Goal: Navigation & Orientation: Understand site structure

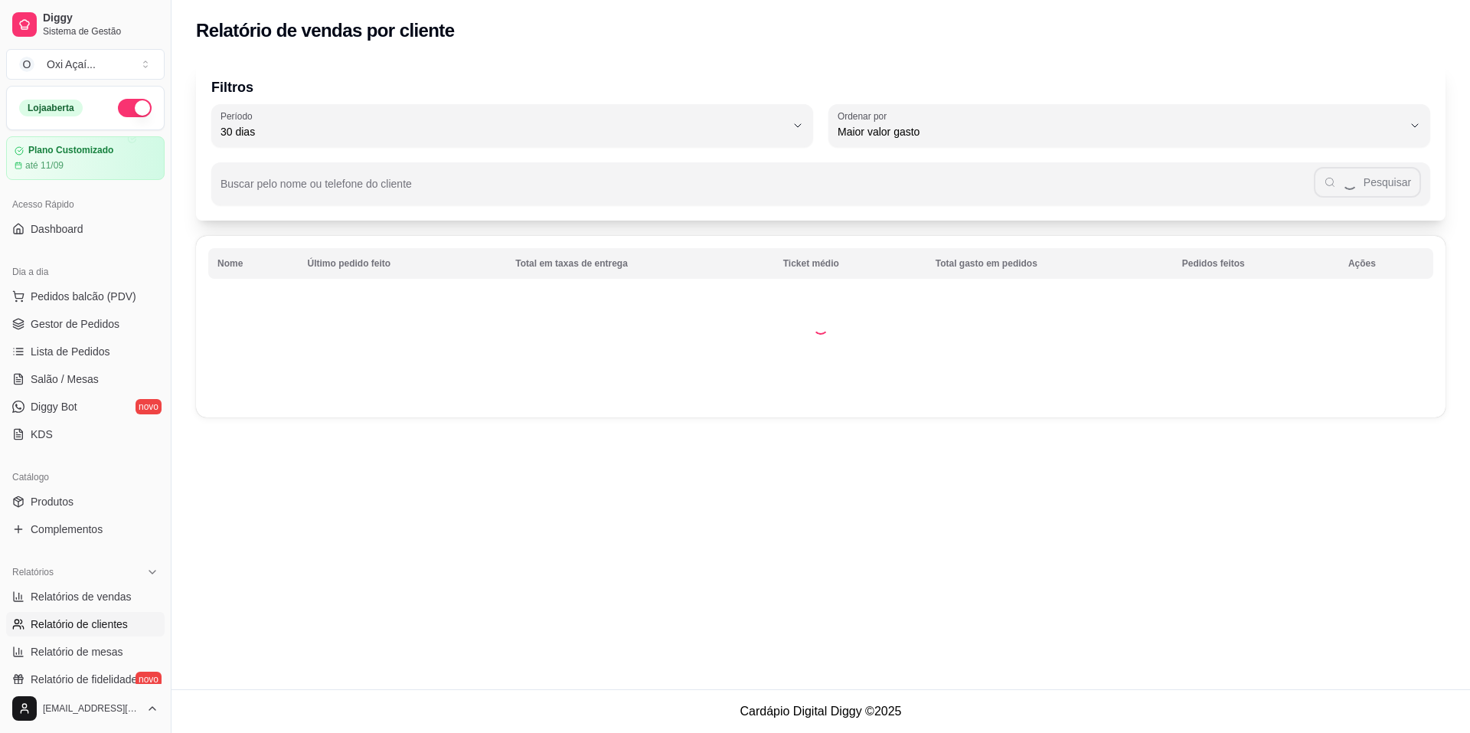
select select "30"
select select "HIGHEST_TOTAL_SPENT_WITH_ORDERS"
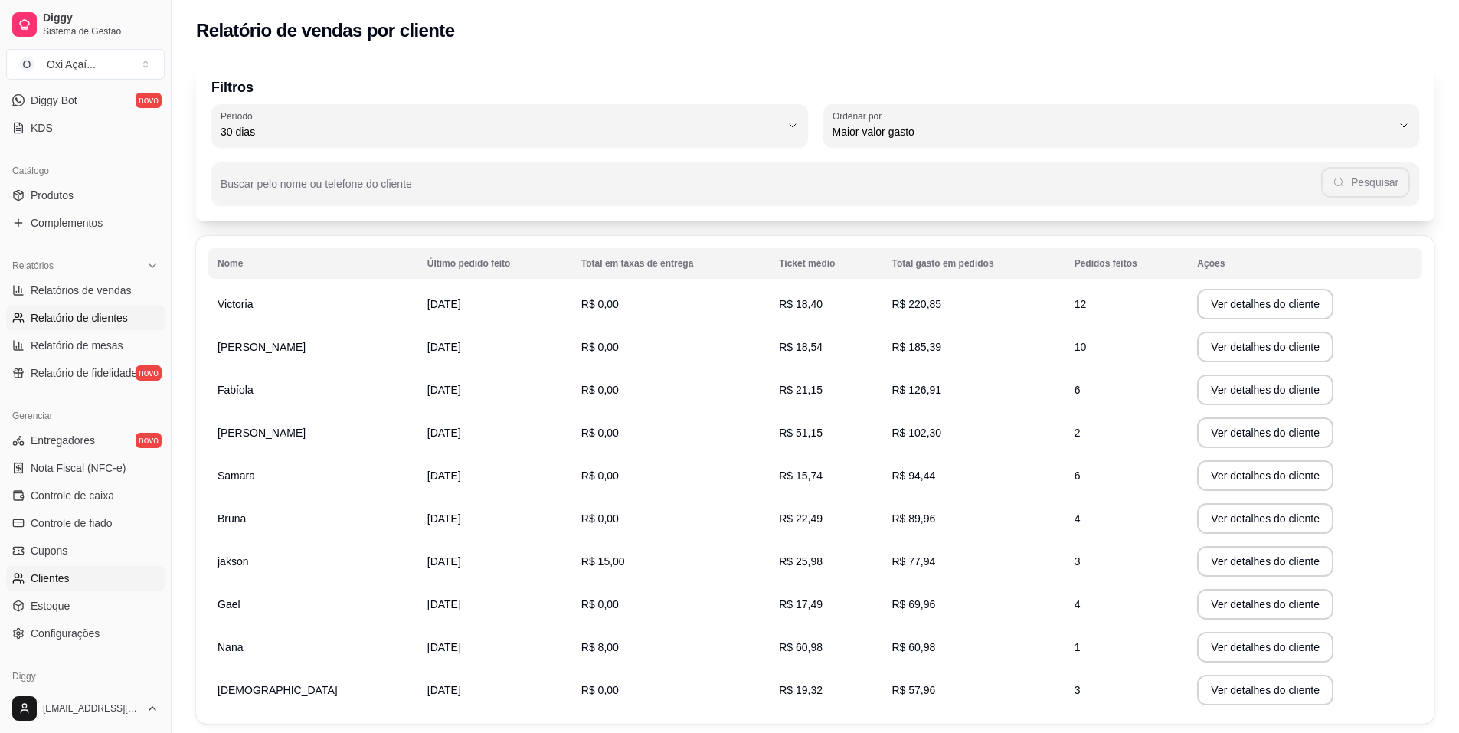
click at [77, 586] on link "Clientes" at bounding box center [85, 578] width 158 height 25
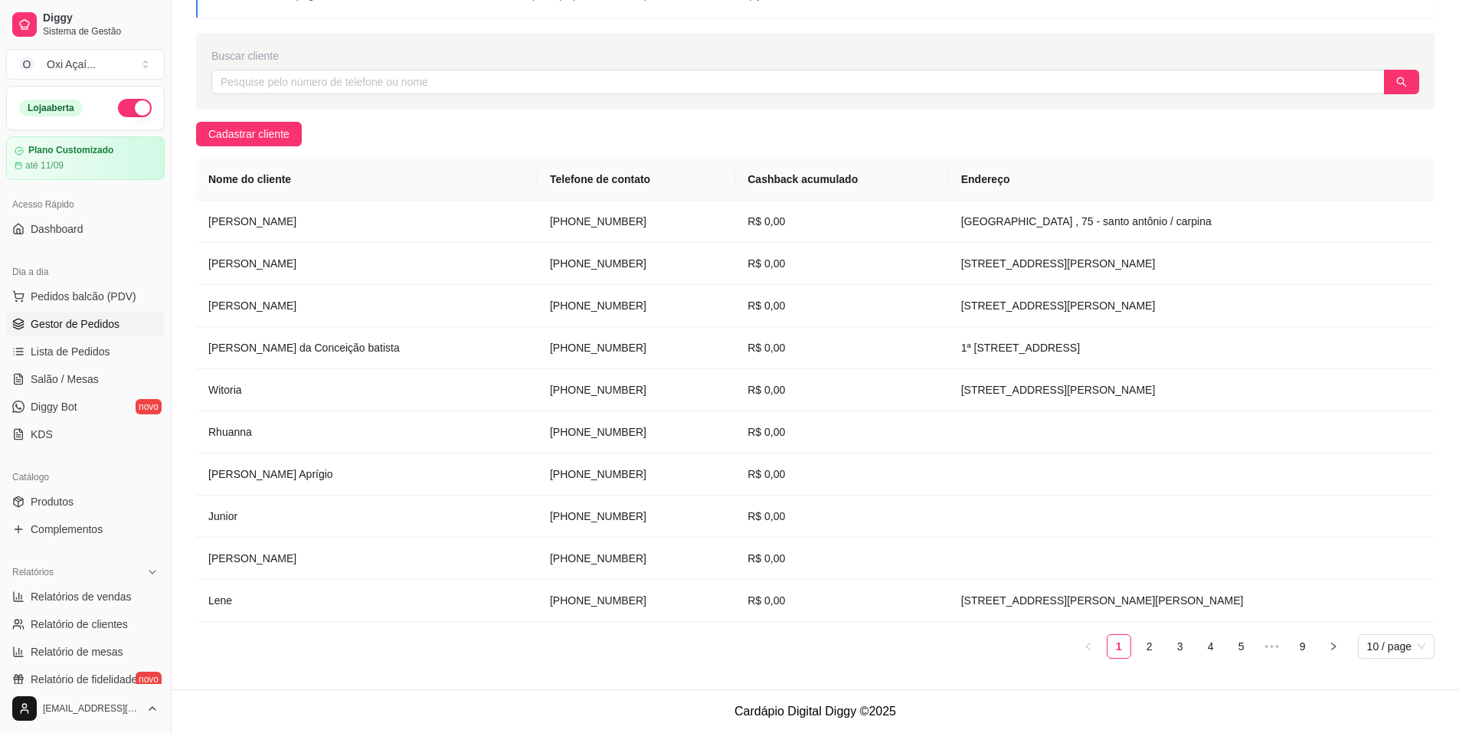
click at [45, 313] on link "Gestor de Pedidos" at bounding box center [85, 324] width 158 height 25
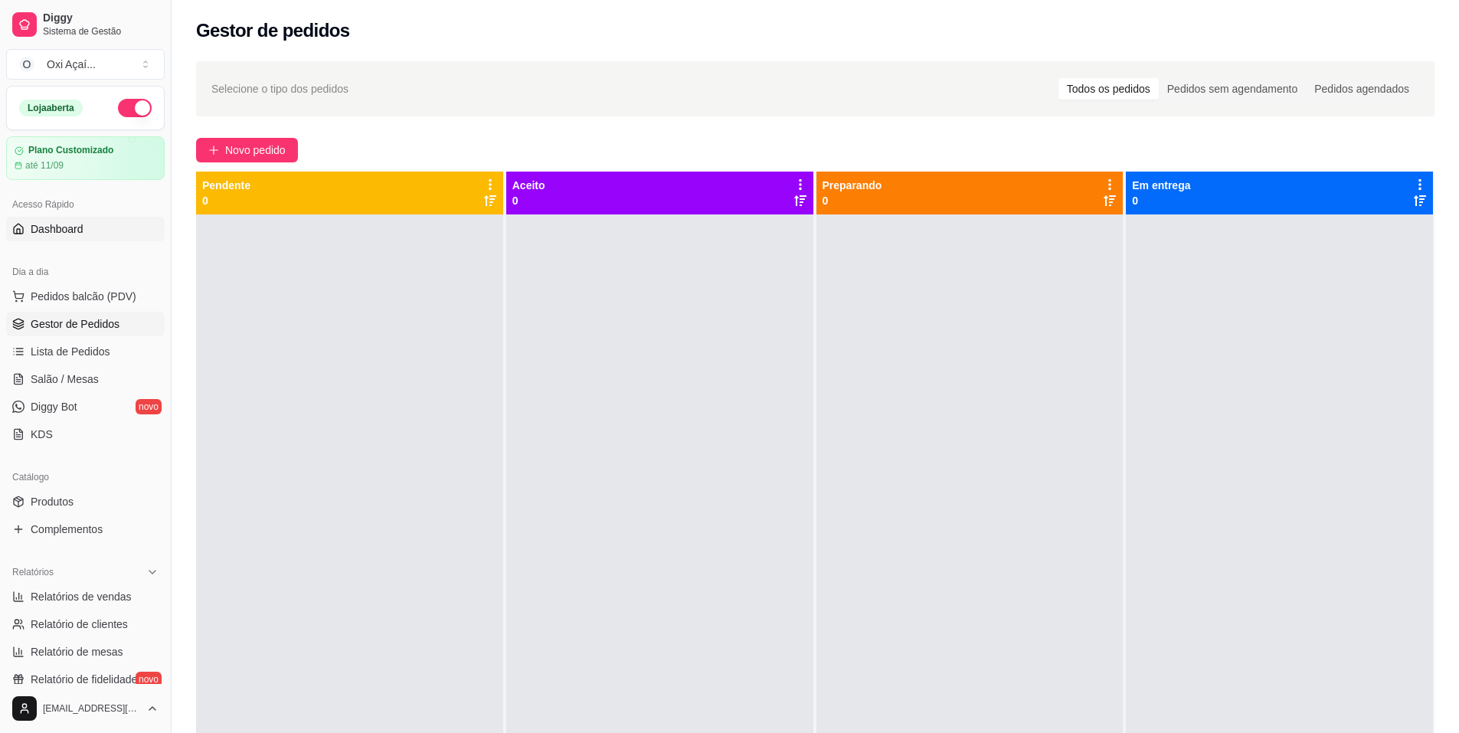
click at [57, 226] on span "Dashboard" at bounding box center [57, 228] width 53 height 15
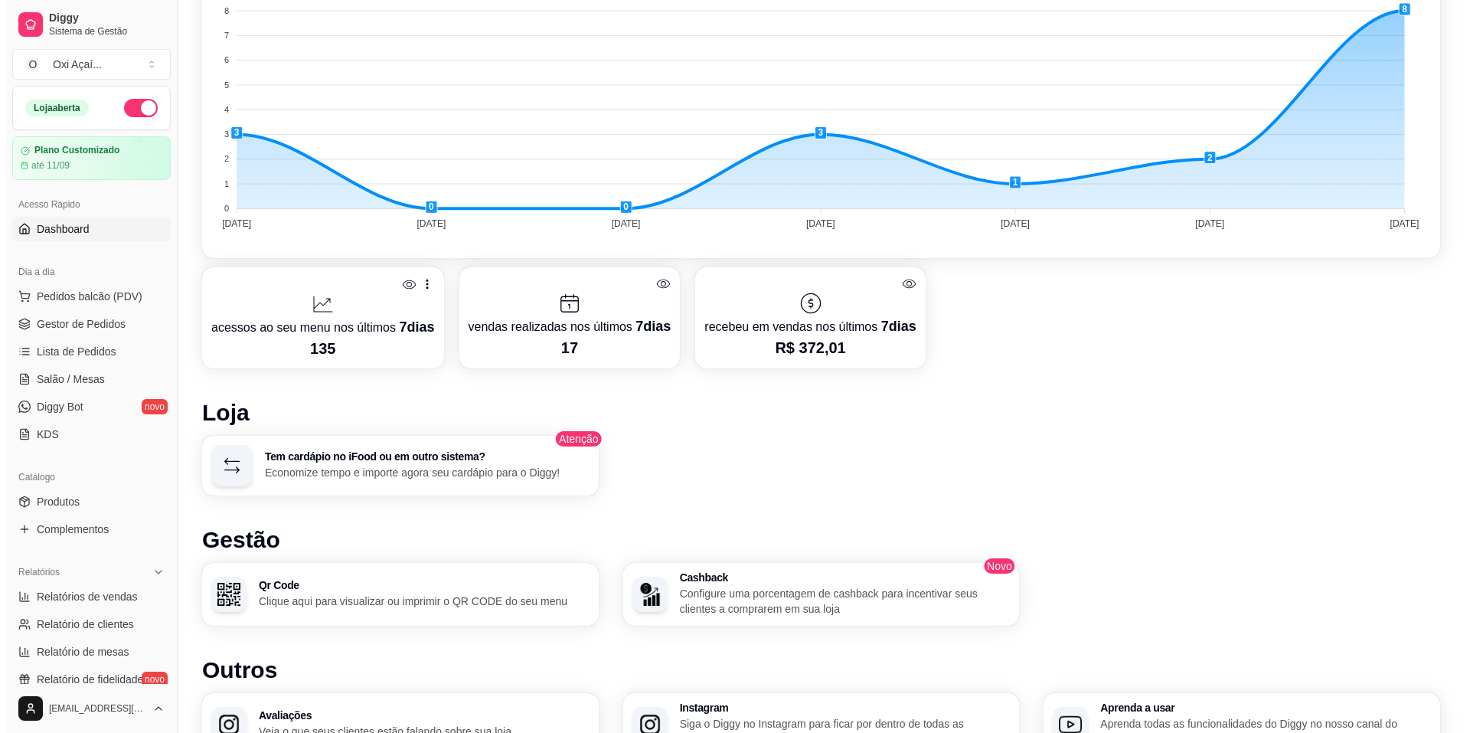
scroll to position [619, 0]
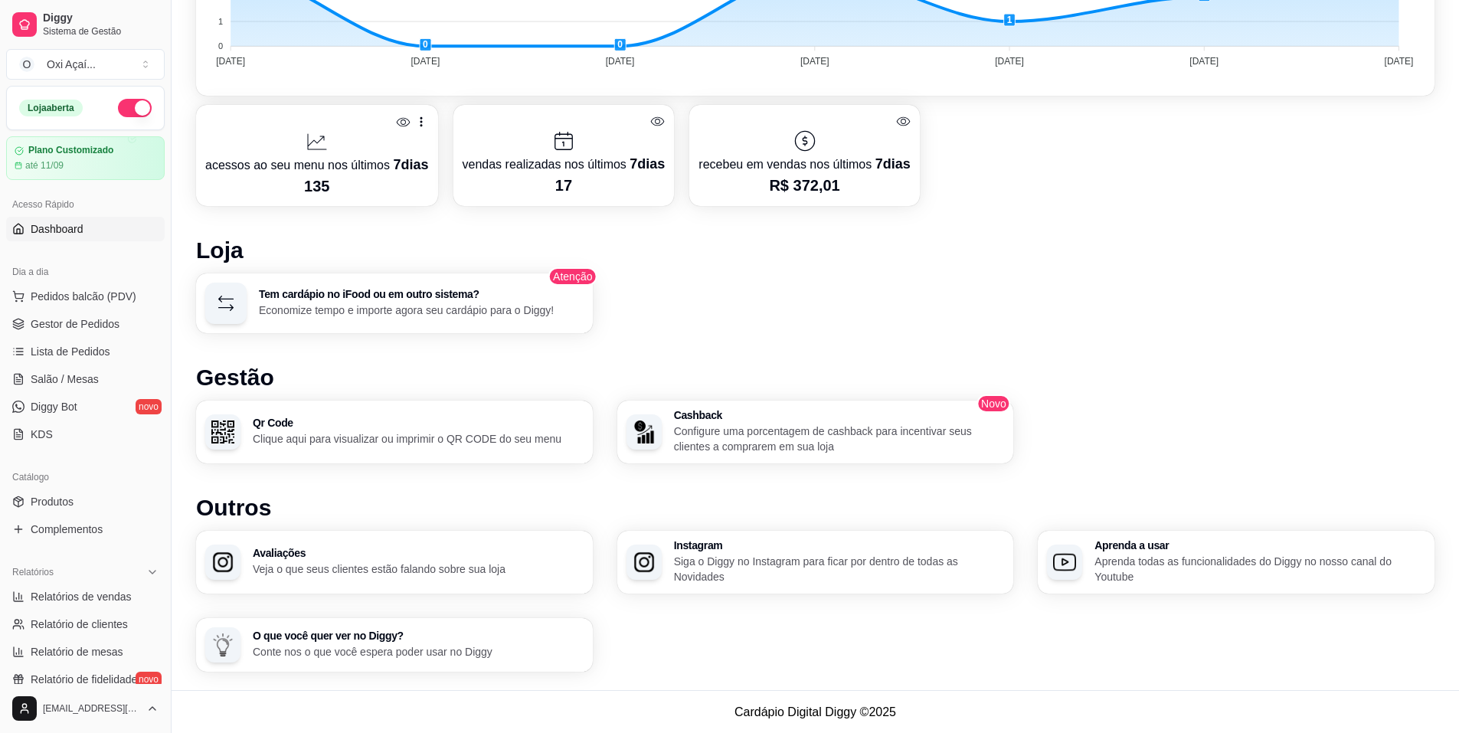
click at [373, 556] on h3 "Avaliações" at bounding box center [418, 552] width 331 height 11
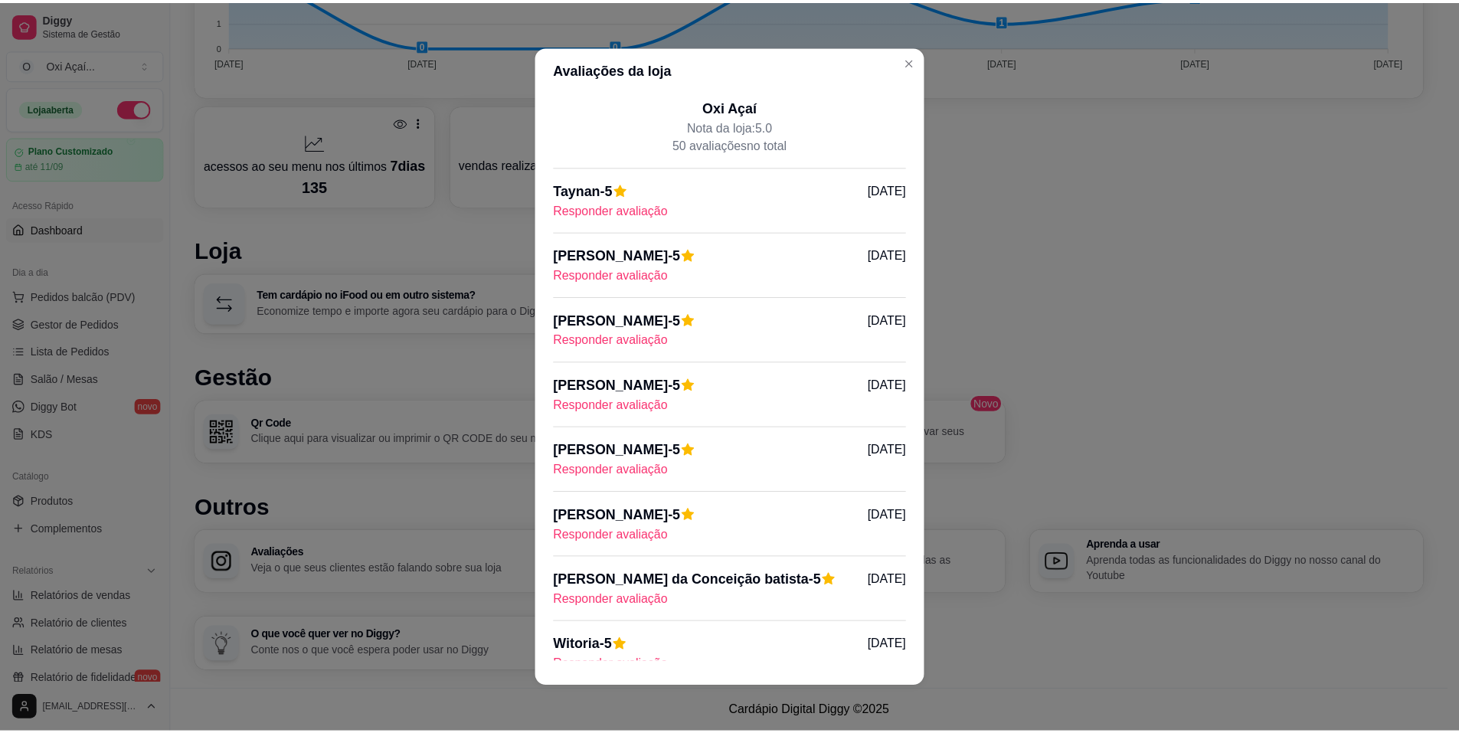
scroll to position [0, 0]
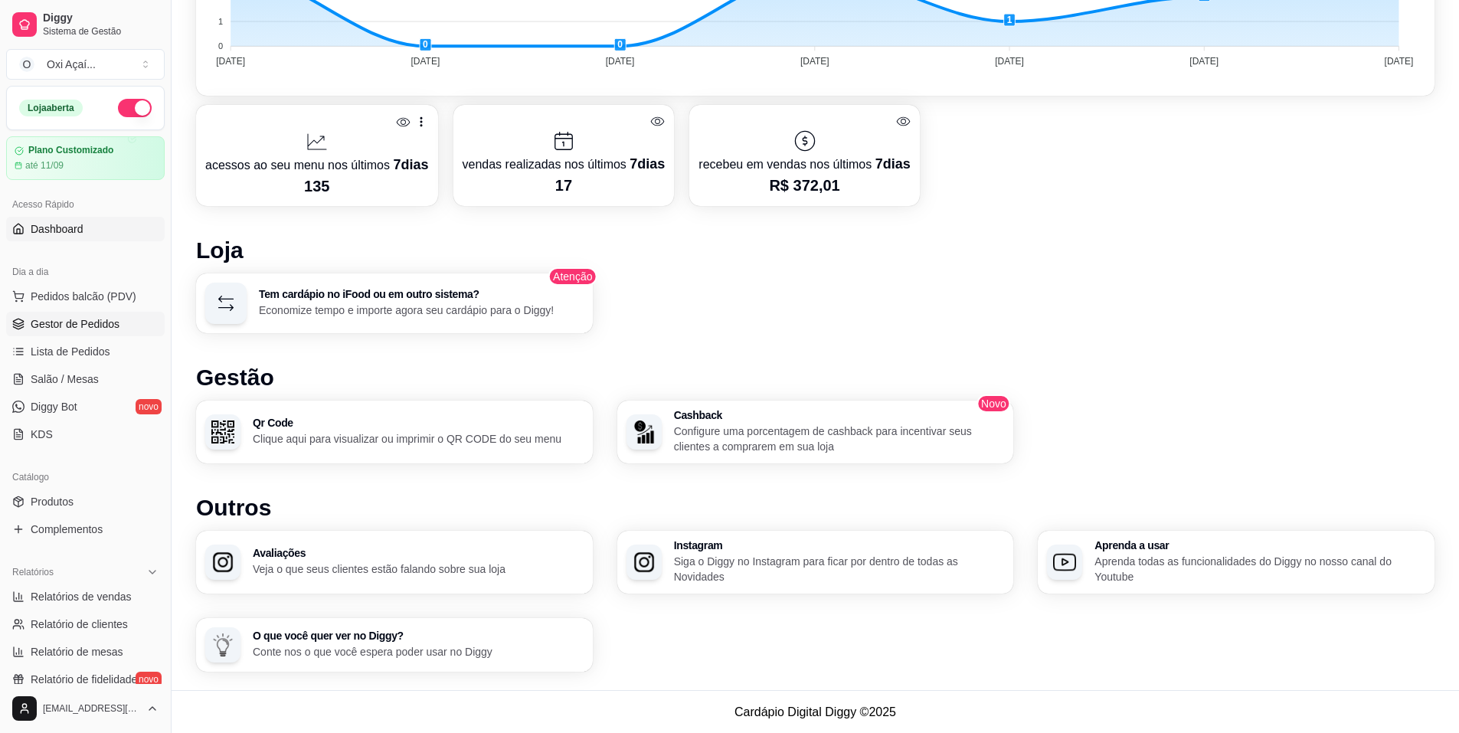
click at [31, 334] on link "Gestor de Pedidos" at bounding box center [85, 324] width 158 height 25
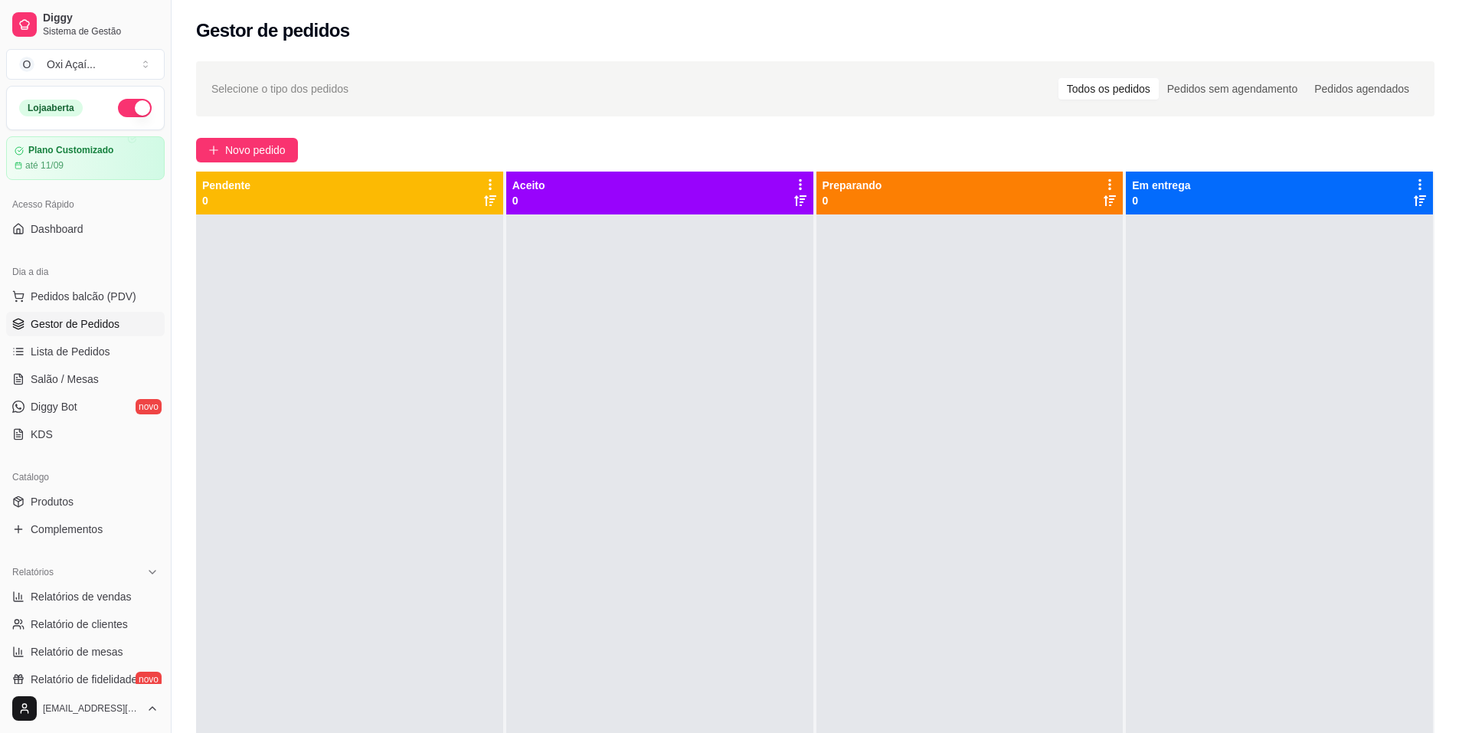
click at [456, 398] on div at bounding box center [349, 580] width 307 height 733
